Goal: Find specific page/section: Find specific page/section

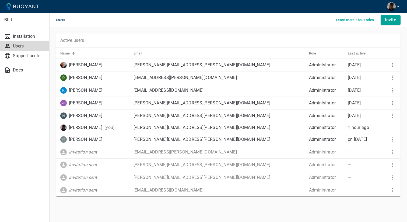
click at [29, 5] on icon at bounding box center [22, 6] width 32 height 6
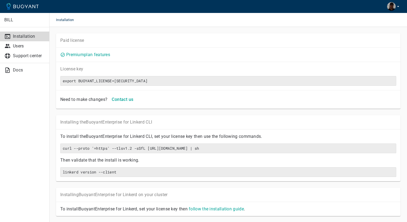
click at [309, 52] on div "Premium plan features" at bounding box center [227, 54] width 338 height 8
